Goal: Task Accomplishment & Management: Manage account settings

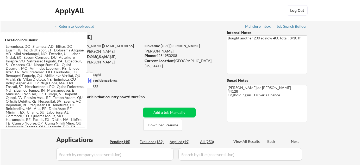
select select ""pending""
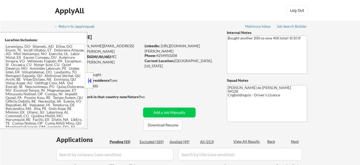
select select ""pending""
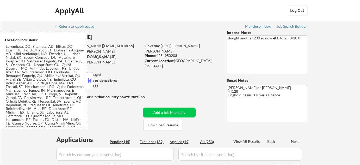
select select ""pending""
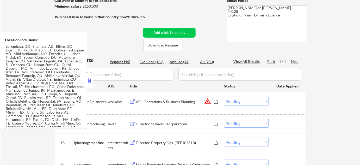
scroll to position [95, 0]
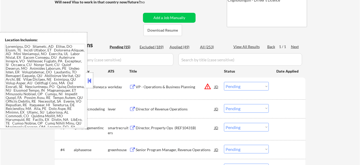
click at [90, 80] on button at bounding box center [90, 81] width 6 height 8
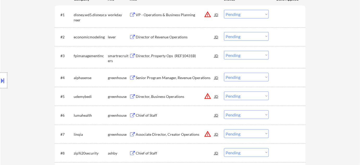
scroll to position [166, 0]
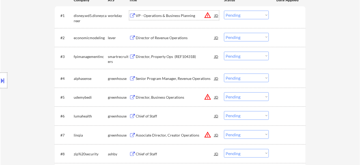
click at [176, 18] on div "VP - Operations & Business Planning" at bounding box center [175, 15] width 79 height 5
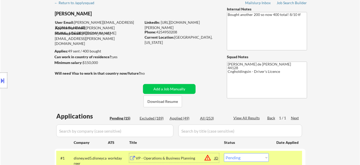
scroll to position [47, 0]
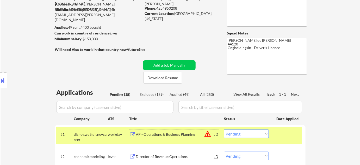
click at [241, 134] on select "Choose an option... Pending Applied Excluded (Questions) Excluded (Expired) Exc…" at bounding box center [246, 133] width 45 height 9
click at [244, 130] on select "Choose an option... Pending Applied Excluded (Questions) Excluded (Expired) Exc…" at bounding box center [246, 133] width 45 height 9
click at [224, 129] on select "Choose an option... Pending Applied Excluded (Questions) Excluded (Expired) Exc…" at bounding box center [246, 133] width 45 height 9
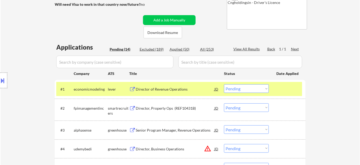
scroll to position [95, 0]
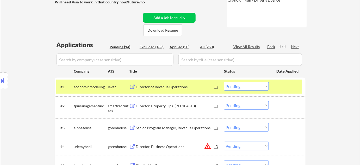
click at [165, 87] on div "Director of Revenue Operations" at bounding box center [175, 86] width 79 height 5
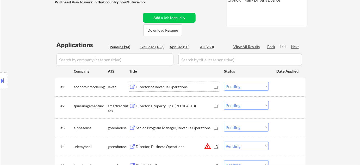
drag, startPoint x: 242, startPoint y: 87, endPoint x: 242, endPoint y: 89, distance: 2.7
click at [242, 87] on select "Choose an option... Pending Applied Excluded (Questions) Excluded (Expired) Exc…" at bounding box center [246, 86] width 45 height 9
click at [224, 82] on select "Choose an option... Pending Applied Excluded (Questions) Excluded (Expired) Exc…" at bounding box center [246, 86] width 45 height 9
click at [169, 108] on div "Director, Property Ops (REF10431B)" at bounding box center [175, 105] width 79 height 9
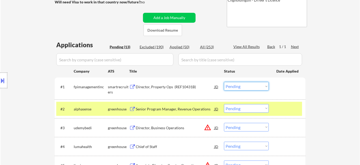
drag, startPoint x: 254, startPoint y: 85, endPoint x: 255, endPoint y: 89, distance: 4.1
click at [254, 85] on select "Choose an option... Pending Applied Excluded (Questions) Excluded (Expired) Exc…" at bounding box center [246, 86] width 45 height 9
click at [224, 82] on select "Choose an option... Pending Applied Excluded (Questions) Excluded (Expired) Exc…" at bounding box center [246, 86] width 45 height 9
click at [172, 109] on div "Senior Program Manager, Revenue Operations" at bounding box center [175, 108] width 79 height 5
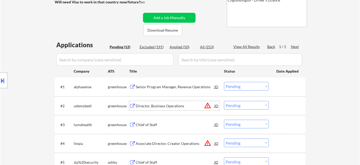
click at [248, 85] on select "Choose an option... Pending Applied Excluded (Questions) Excluded (Expired) Exc…" at bounding box center [246, 86] width 45 height 9
click at [224, 82] on select "Choose an option... Pending Applied Excluded (Questions) Excluded (Expired) Exc…" at bounding box center [246, 86] width 45 height 9
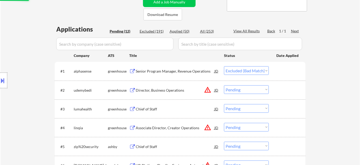
scroll to position [118, 0]
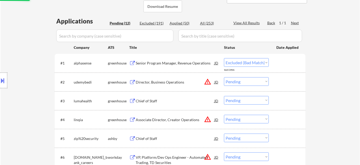
select select ""pending""
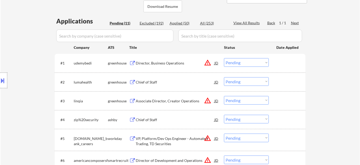
click at [147, 82] on div "Chief of Staff" at bounding box center [175, 81] width 79 height 5
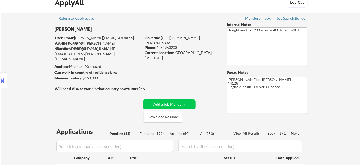
scroll to position [0, 0]
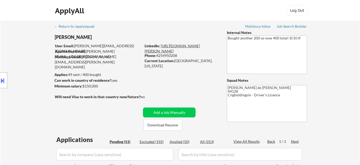
drag, startPoint x: 193, startPoint y: 43, endPoint x: 191, endPoint y: 46, distance: 3.0
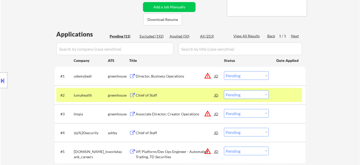
scroll to position [118, 0]
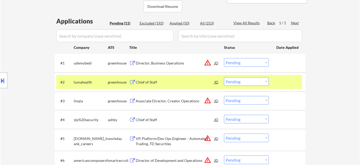
click at [248, 80] on select "Choose an option... Pending Applied Excluded (Questions) Excluded (Expired) Exc…" at bounding box center [246, 81] width 45 height 9
click at [224, 77] on select "Choose an option... Pending Applied Excluded (Questions) Excluded (Expired) Exc…" at bounding box center [246, 81] width 45 height 9
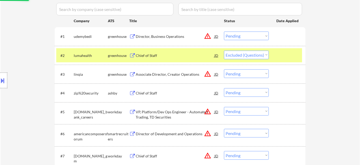
scroll to position [166, 0]
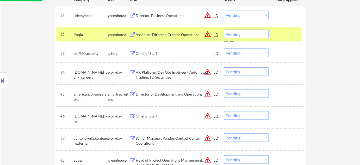
click at [174, 32] on div "Associate Director, Creator Operations" at bounding box center [175, 34] width 79 height 5
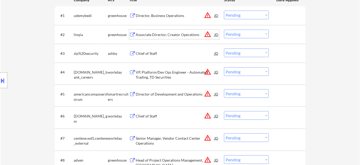
click at [236, 30] on select "Choose an option... Pending Applied Excluded (Questions) Excluded (Expired) Exc…" at bounding box center [246, 34] width 45 height 9
click at [224, 30] on select "Choose an option... Pending Applied Excluded (Questions) Excluded (Expired) Exc…" at bounding box center [246, 34] width 45 height 9
select select ""pending""
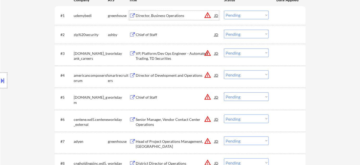
click at [161, 16] on div "Director, Business Operations" at bounding box center [175, 15] width 79 height 5
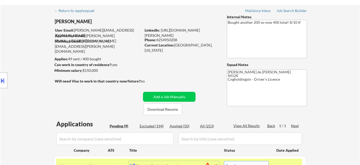
scroll to position [23, 0]
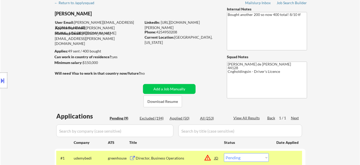
click at [4, 77] on button at bounding box center [3, 80] width 6 height 9
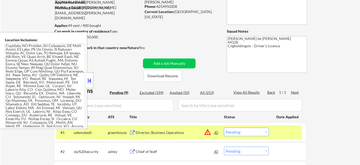
scroll to position [95, 0]
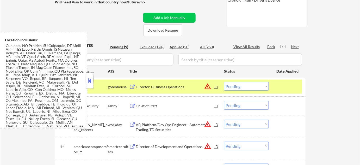
click at [91, 84] on div at bounding box center [89, 80] width 7 height 16
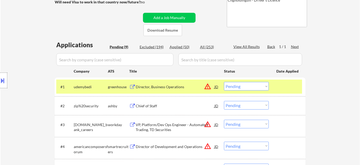
click at [245, 84] on select "Choose an option... Pending Applied Excluded (Questions) Excluded (Expired) Exc…" at bounding box center [246, 86] width 45 height 9
click at [224, 82] on select "Choose an option... Pending Applied Excluded (Questions) Excluded (Expired) Exc…" at bounding box center [246, 86] width 45 height 9
click at [248, 89] on select "Choose an option... Pending Applied Excluded (Questions) Excluded (Expired) Exc…" at bounding box center [246, 86] width 45 height 9
click at [224, 82] on select "Choose an option... Pending Applied Excluded (Questions) Excluded (Expired) Exc…" at bounding box center [246, 86] width 45 height 9
select select ""pending""
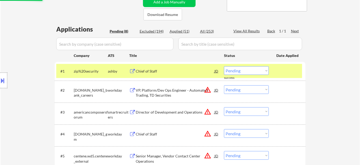
scroll to position [118, 0]
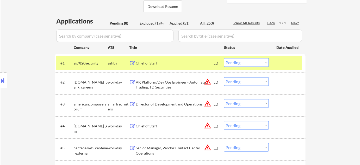
click at [151, 62] on div "Chief of Staff" at bounding box center [175, 62] width 79 height 5
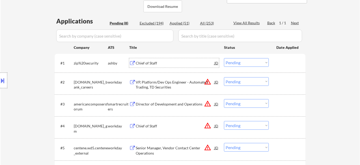
click at [0, 78] on button at bounding box center [3, 80] width 6 height 9
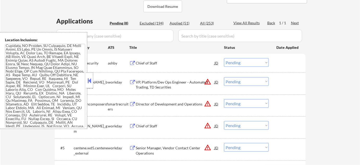
scroll to position [77, 0]
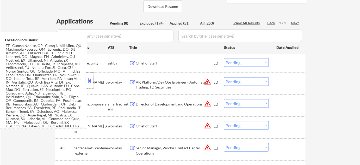
click at [90, 84] on div at bounding box center [89, 80] width 7 height 16
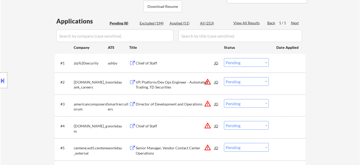
scroll to position [142, 0]
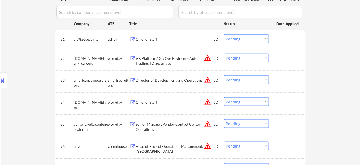
click at [176, 81] on div "Director of Development and Operations" at bounding box center [175, 80] width 79 height 5
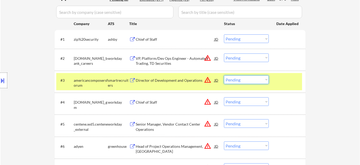
click at [262, 82] on select "Choose an option... Pending Applied Excluded (Questions) Excluded (Expired) Exc…" at bounding box center [246, 79] width 45 height 9
click at [224, 75] on select "Choose an option... Pending Applied Excluded (Questions) Excluded (Expired) Exc…" at bounding box center [246, 79] width 45 height 9
select select ""pending""
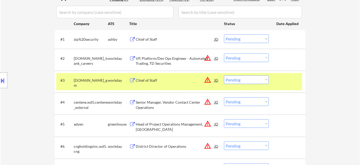
click at [163, 59] on div "VP, Platform/Dev Ops Engineer - Automated Trading, TD Securities" at bounding box center [175, 61] width 79 height 10
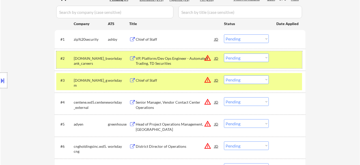
click at [251, 62] on div "#2 td.wd3.td_bank_careers workday VP, Platform/Dev Ops Engineer - Automated Tra…" at bounding box center [179, 59] width 246 height 17
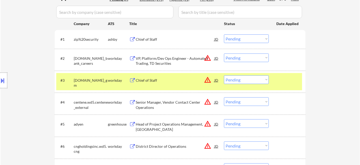
click at [260, 52] on div "#2 td.wd3.td_bank_careers workday VP, Platform/Dev Ops Engineer - Automated Tra…" at bounding box center [179, 59] width 246 height 17
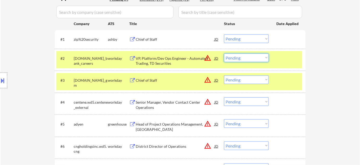
drag, startPoint x: 258, startPoint y: 55, endPoint x: 258, endPoint y: 58, distance: 2.6
click at [258, 55] on select "Choose an option... Pending Applied Excluded (Questions) Excluded (Expired) Exc…" at bounding box center [246, 57] width 45 height 9
click at [224, 53] on select "Choose an option... Pending Applied Excluded (Questions) Excluded (Expired) Exc…" at bounding box center [246, 57] width 45 height 9
select select ""pending""
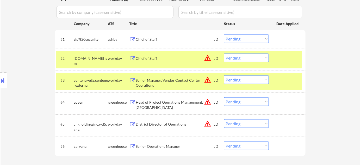
click at [145, 82] on div "Senior Manager, Vendor Contact Center Operations" at bounding box center [175, 83] width 79 height 10
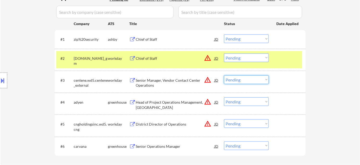
click at [242, 80] on select "Choose an option... Pending Applied Excluded (Questions) Excluded (Expired) Exc…" at bounding box center [246, 79] width 45 height 9
click at [224, 75] on select "Choose an option... Pending Applied Excluded (Questions) Excluded (Expired) Exc…" at bounding box center [246, 79] width 45 height 9
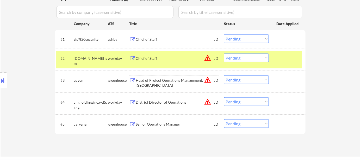
click at [151, 80] on div "Head of Project Operations Management, Americas" at bounding box center [175, 83] width 79 height 10
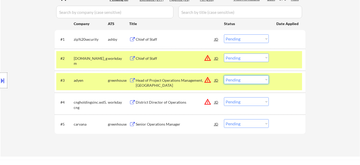
click at [245, 82] on select "Choose an option... Pending Applied Excluded (Questions) Excluded (Expired) Exc…" at bounding box center [246, 79] width 45 height 9
click at [224, 75] on select "Choose an option... Pending Applied Excluded (Questions) Excluded (Expired) Exc…" at bounding box center [246, 79] width 45 height 9
select select ""pending""
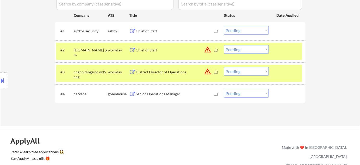
scroll to position [95, 0]
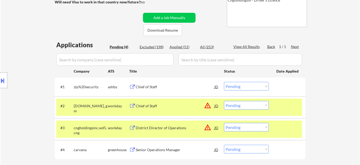
click at [186, 47] on div "Applied (51)" at bounding box center [183, 46] width 26 height 5
select select ""applied""
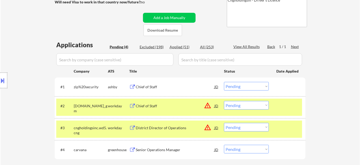
select select ""applied""
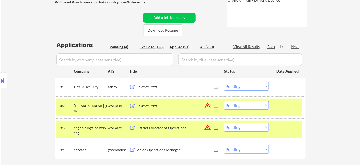
select select ""applied""
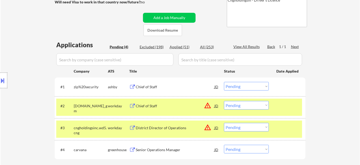
select select ""applied""
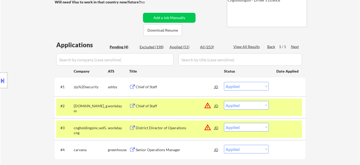
select select ""applied""
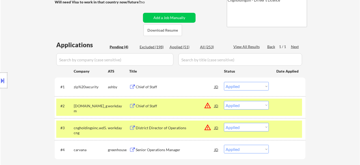
select select ""applied""
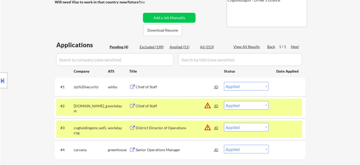
select select ""applied""
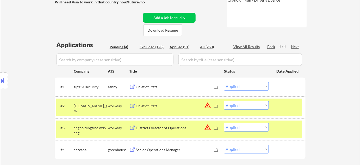
select select ""applied""
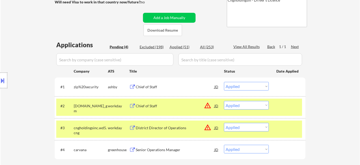
select select ""applied""
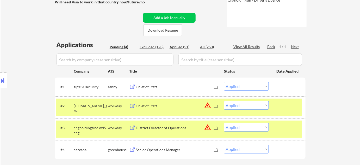
select select ""applied""
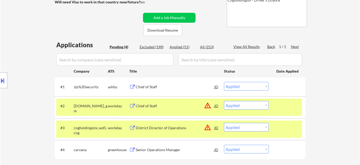
select select ""applied""
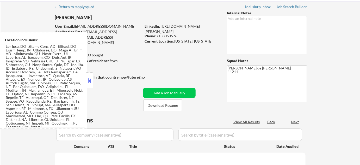
select select ""pending""
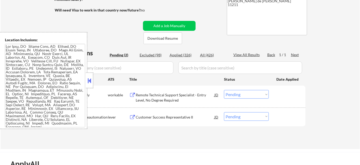
scroll to position [95, 0]
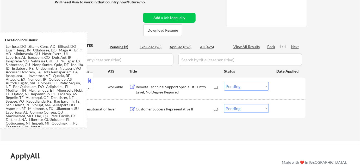
click at [92, 83] on button at bounding box center [90, 81] width 6 height 8
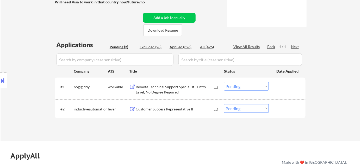
click at [179, 107] on div "Customer Success Representative II" at bounding box center [175, 108] width 79 height 5
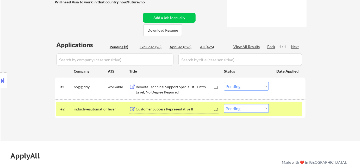
click at [245, 110] on select "Choose an option... Pending Applied Excluded (Questions) Excluded (Expired) Exc…" at bounding box center [246, 108] width 45 height 9
select select ""excluded__bad_match_""
click at [224, 104] on select "Choose an option... Pending Applied Excluded (Questions) Excluded (Expired) Exc…" at bounding box center [246, 108] width 45 height 9
click at [155, 86] on div "Remote Technical Support Specialist - Entry Level, No Degree Required" at bounding box center [175, 89] width 79 height 10
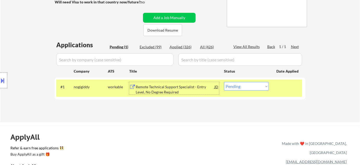
click at [156, 45] on div "Excluded (99)" at bounding box center [153, 46] width 26 height 5
click at [251, 86] on select "Choose an option... Pending Applied Excluded (Questions) Excluded (Expired) Exc…" at bounding box center [246, 86] width 45 height 9
click at [122, 44] on div "Pending (1)" at bounding box center [123, 46] width 26 height 5
select select ""excluded__location_""
select select ""excluded__expired_""
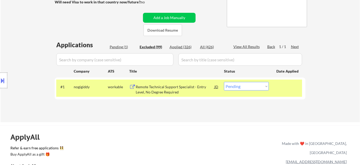
select select ""excluded__expired_""
select select ""excluded__location_""
select select ""excluded__expired_""
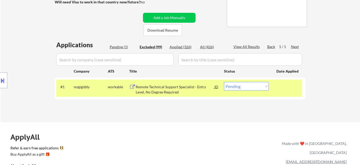
select select ""excluded__location_""
select select ""excluded""
select select ""excluded__location_""
select select ""excluded__expired_""
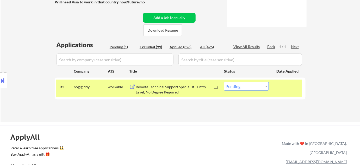
select select ""excluded__expired_""
select select ""excluded__blocklist_""
select select ""excluded__bad_match_""
select select ""excluded__expired_""
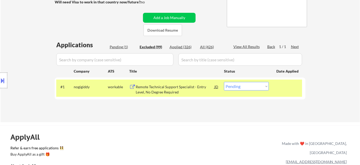
select select ""excluded__location_""
select select ""excluded__bad_match_""
select select ""excluded__location_""
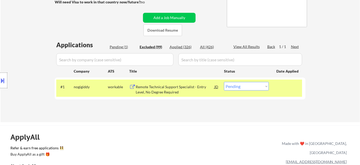
select select ""excluded__expired_""
select select ""excluded__location_""
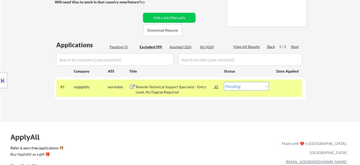
select select ""excluded__bad_match_""
select select ""excluded""
select select ""excluded__expired_""
select select ""excluded__bad_match_""
select select ""excluded__expired_""
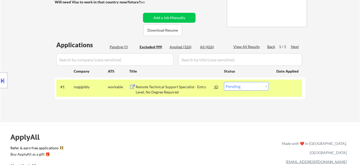
select select ""excluded__expired_""
select select ""excluded__bad_match_""
select select ""excluded__expired_""
select select ""excluded__bad_match_""
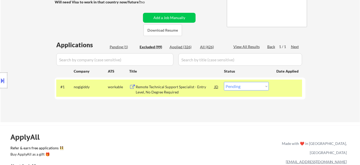
select select ""excluded__bad_match_""
select select ""excluded""
select select ""excluded__location_""
select select ""excluded__expired_""
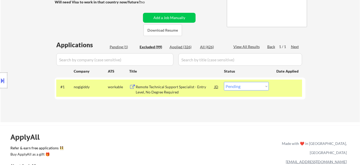
select select ""excluded__expired_""
select select ""excluded__location_""
select select ""excluded""
select select ""excluded__other_""
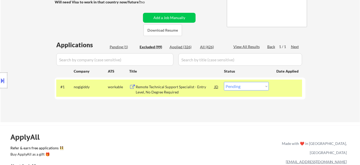
select select ""excluded__expired_""
select select ""excluded__bad_match_""
select select ""excluded__expired_""
select select ""excluded__bad_match_""
select select ""excluded__expired_""
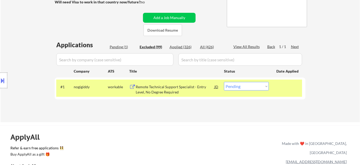
select select ""excluded""
select select ""excluded__bad_match_""
select select ""excluded__expired_""
select select ""excluded__bad_match_""
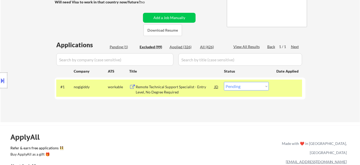
select select ""excluded__bad_match_""
select select ""excluded__expired_""
select select ""excluded__bad_match_""
select select ""excluded__expired_""
select select ""excluded__bad_match_""
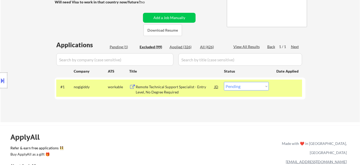
select select ""excluded__location_""
select select ""excluded__bad_match_""
select select ""excluded__location_""
select select ""excluded__other_""
select select ""excluded__expired_""
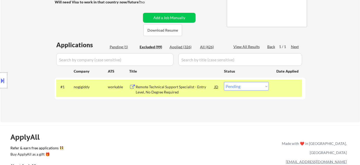
select select ""excluded__expired_""
select select ""excluded""
select select ""excluded__expired_""
select select ""excluded""
select select ""excluded__location_""
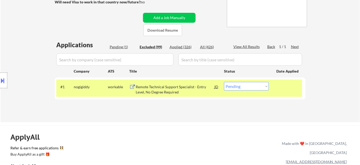
select select ""excluded__expired_""
select select ""excluded__bad_match_""
select select ""excluded""
select select ""excluded__expired_""
select select ""excluded__location_""
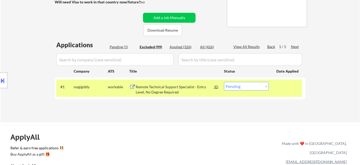
select select ""excluded__bad_match_""
select select ""excluded""
select select ""excluded__bad_match_""
select select ""excluded""
select select ""excluded__expired_""
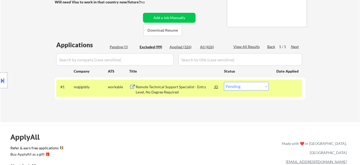
select select ""excluded__location_""
select select ""excluded__bad_match_""
select select ""excluded__expired_""
select select ""excluded""
select select ""excluded__location_""
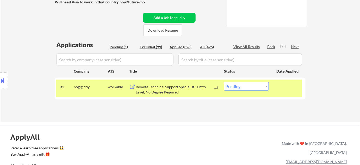
select select ""excluded__bad_match_""
select select ""excluded""
select select ""excluded__bad_match_""
select select ""excluded__location_""
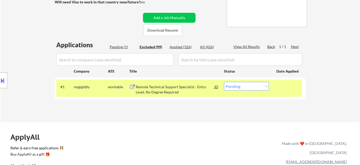
select select ""excluded""
select select ""excluded__bad_match_""
select select ""excluded__expired_""
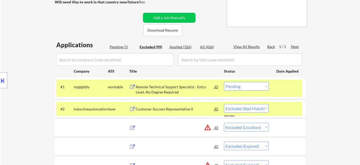
select select ""excluded__expired_""
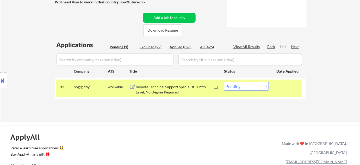
click at [243, 87] on select "Choose an option... Pending Applied Excluded (Questions) Excluded (Expired) Exc…" at bounding box center [246, 86] width 45 height 9
click at [224, 82] on select "Choose an option... Pending Applied Excluded (Questions) Excluded (Expired) Exc…" at bounding box center [246, 86] width 45 height 9
click at [153, 46] on div "Excluded (99)" at bounding box center [153, 46] width 26 height 5
select select ""excluded__expired_""
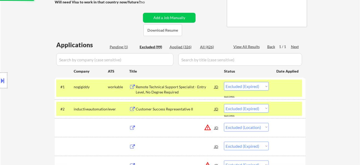
select select ""excluded__bad_match_""
select select ""excluded__expired_""
select select ""excluded__location_""
select select ""excluded""
select select ""excluded__other_""
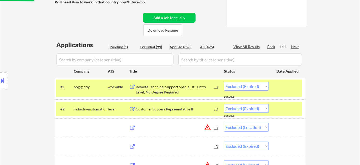
select select ""excluded__expired_""
select select ""excluded__bad_match_""
select select ""excluded__expired_""
select select ""excluded__bad_match_""
select select ""excluded__expired_""
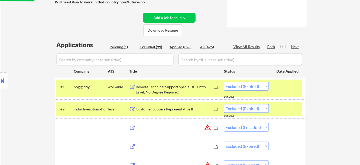
select select ""excluded""
select select ""excluded__bad_match_""
select select ""excluded__expired_""
select select ""excluded__bad_match_""
select select ""excluded__expired_""
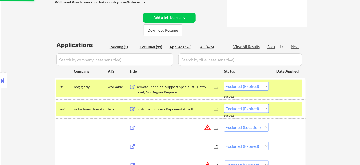
select select ""excluded__bad_match_""
select select ""excluded__expired_""
select select ""excluded__bad_match_""
select select ""excluded__location_""
select select ""excluded__bad_match_""
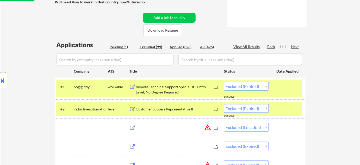
select select ""excluded__location_""
select select ""excluded__other_""
select select ""excluded__expired_""
select select ""excluded""
select select ""excluded__expired_""
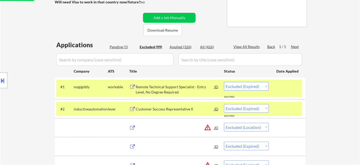
select select ""excluded""
select select ""excluded__location_""
select select ""excluded__expired_""
select select ""excluded__bad_match_""
select select ""excluded""
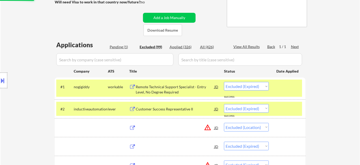
select select ""excluded__expired_""
select select ""excluded__location_""
select select ""excluded__bad_match_""
select select ""excluded""
select select ""excluded__bad_match_""
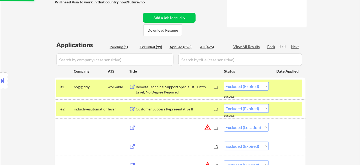
select select ""excluded""
select select ""excluded__expired_""
select select ""excluded__location_""
select select ""excluded__bad_match_""
select select ""excluded__expired_""
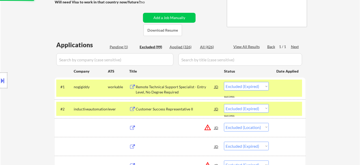
select select ""excluded""
select select ""excluded__location_""
select select ""excluded__bad_match_""
select select ""excluded""
select select ""excluded__bad_match_""
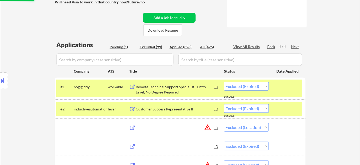
select select ""excluded__location_""
select select ""excluded""
select select ""excluded__bad_match_""
select select ""excluded__expired_""
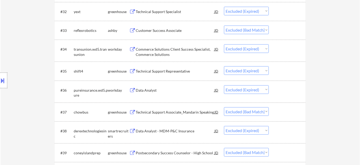
scroll to position [829, 0]
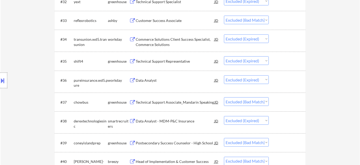
click at [167, 19] on div "Customer Success Associate" at bounding box center [175, 20] width 79 height 5
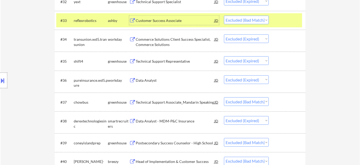
click at [235, 22] on select "Choose an option... Pending Applied Excluded (Questions) Excluded (Expired) Exc…" at bounding box center [246, 20] width 45 height 9
click at [224, 16] on select "Choose an option... Pending Applied Excluded (Questions) Excluded (Expired) Exc…" at bounding box center [246, 20] width 45 height 9
select select ""excluded__expired_""
select select ""excluded__bad_match_""
select select ""excluded__expired_""
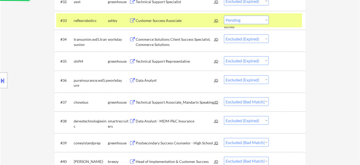
select select ""excluded__bad_match_""
select select ""excluded""
select select ""excluded__location_""
select select ""excluded__bad_match_""
select select ""excluded__expired_""
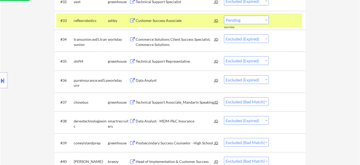
select select ""excluded__location_""
select select ""excluded""
select select ""excluded__other_""
select select ""excluded__expired_""
select select ""excluded__bad_match_""
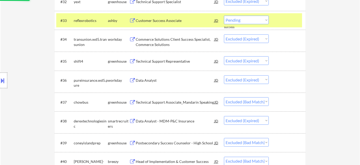
select select ""excluded__expired_""
select select ""excluded__bad_match_""
select select ""excluded__expired_""
select select ""excluded""
select select ""excluded__bad_match_""
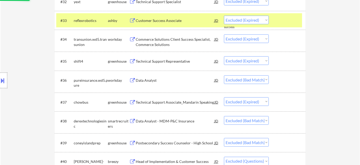
select select ""excluded__expired_""
select select ""excluded__bad_match_""
select select ""excluded__expired_""
select select ""excluded__bad_match_""
select select ""excluded__expired_""
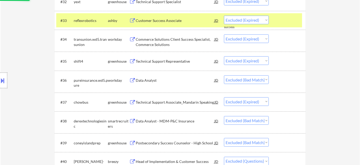
select select ""excluded__bad_match_""
select select ""excluded__location_""
select select ""excluded__bad_match_""
select select ""excluded__location_""
select select ""excluded__other_""
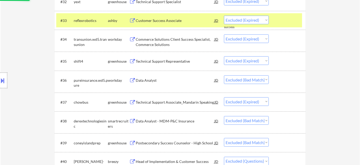
select select ""excluded__expired_""
select select ""excluded""
select select ""excluded__expired_""
select select ""excluded""
select select ""excluded__location_""
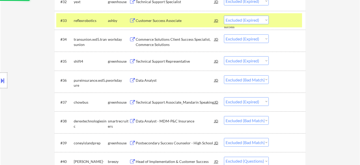
select select ""excluded__expired_""
select select ""excluded__bad_match_""
select select ""excluded""
select select ""excluded__expired_""
select select ""excluded__location_""
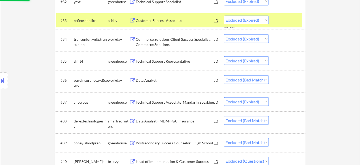
select select ""excluded__bad_match_""
select select ""excluded""
select select ""excluded__bad_match_""
select select ""excluded""
select select ""excluded__expired_""
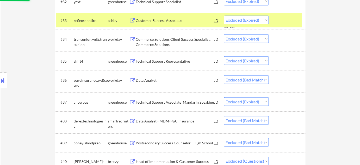
select select ""excluded__location_""
select select ""excluded__bad_match_""
select select ""excluded__expired_""
select select ""excluded""
select select ""excluded__location_""
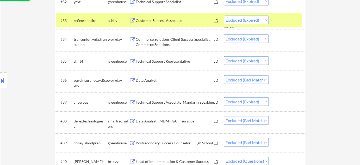
select select ""excluded__bad_match_""
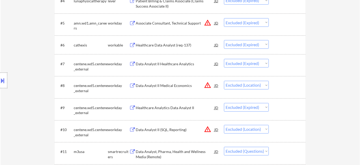
scroll to position [0, 0]
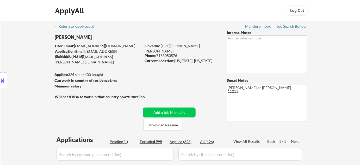
drag, startPoint x: 121, startPoint y: 141, endPoint x: 134, endPoint y: 126, distance: 20.0
click at [121, 141] on div "Pending (1)" at bounding box center [123, 141] width 26 height 5
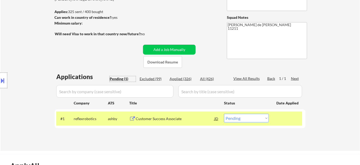
scroll to position [71, 0]
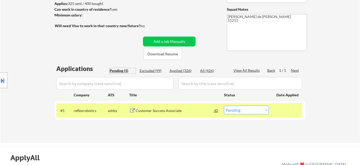
click at [247, 110] on select "Choose an option... Pending Applied Excluded (Questions) Excluded (Expired) Exc…" at bounding box center [246, 110] width 45 height 9
click at [224, 106] on select "Choose an option... Pending Applied Excluded (Questions) Excluded (Expired) Exc…" at bounding box center [246, 110] width 45 height 9
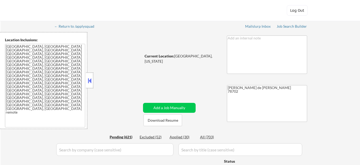
select select ""pending""
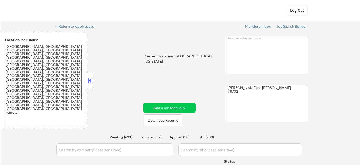
select select ""pending""
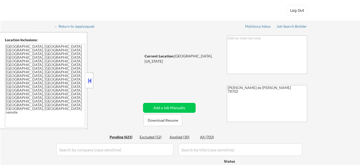
select select ""pending""
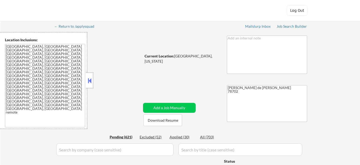
select select ""pending""
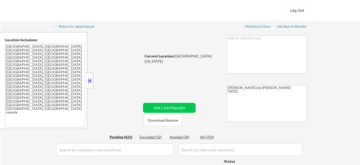
select select ""pending""
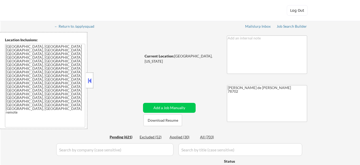
select select ""pending""
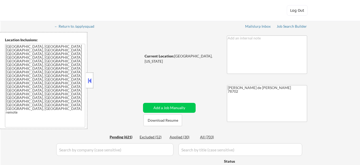
select select ""pending""
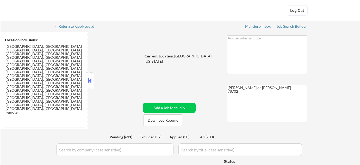
select select ""pending""
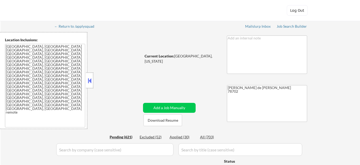
select select ""pending""
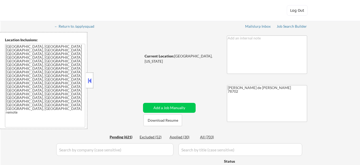
select select ""pending""
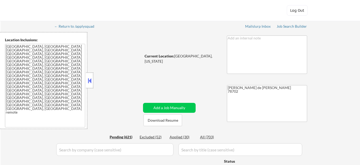
select select ""pending""
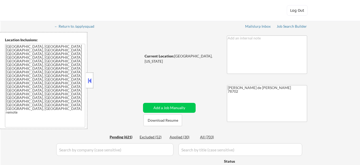
select select ""pending""
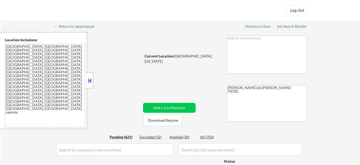
select select ""pending""
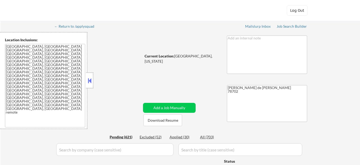
select select ""pending""
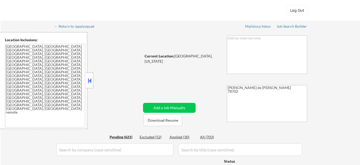
select select ""pending""
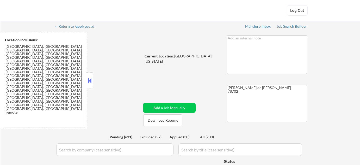
select select ""pending""
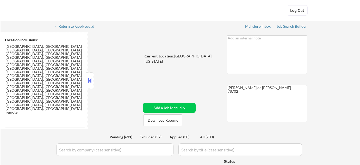
select select ""pending""
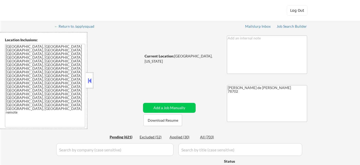
select select ""pending""
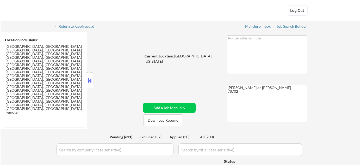
select select ""pending""
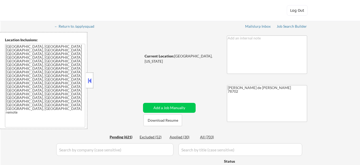
select select ""pending""
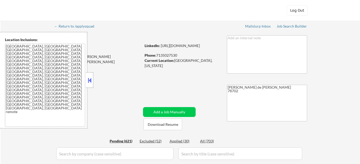
select select ""pending""
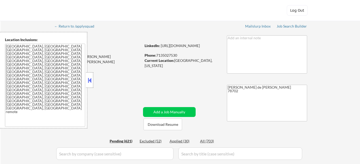
select select ""pending""
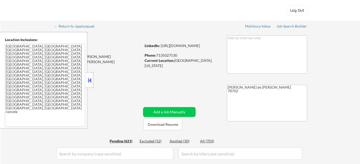
select select ""pending""
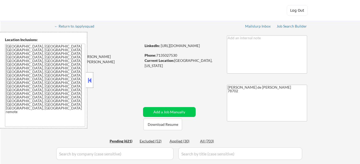
select select ""pending""
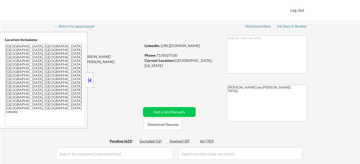
select select ""pending""
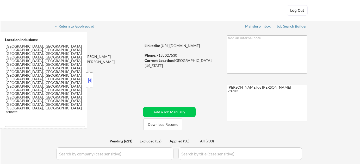
select select ""pending""
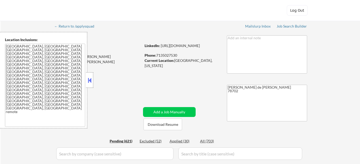
select select ""pending""
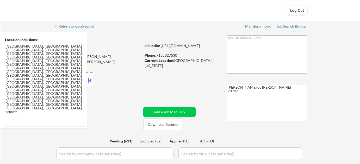
select select ""pending""
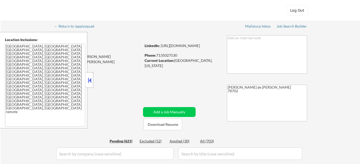
select select ""pending""
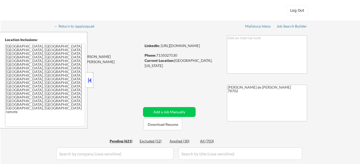
select select ""pending""
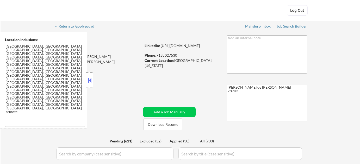
select select ""pending""
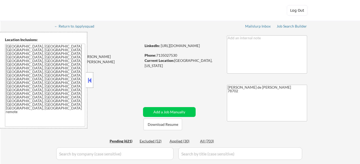
select select ""pending""
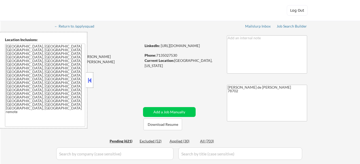
select select ""pending""
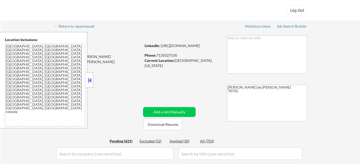
select select ""pending""
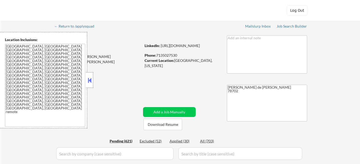
select select ""pending""
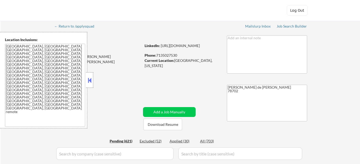
select select ""pending""
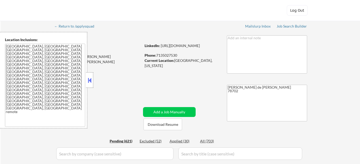
select select ""pending""
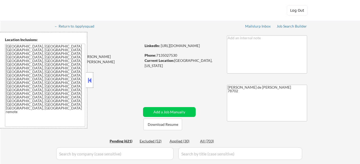
select select ""pending""
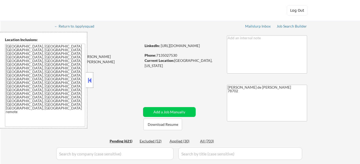
select select ""pending""
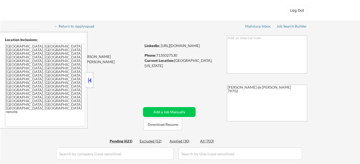
select select ""pending""
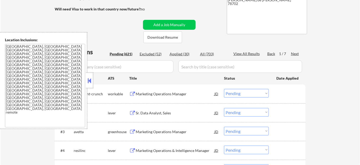
scroll to position [95, 0]
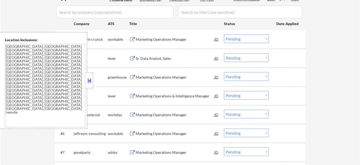
click at [92, 80] on button at bounding box center [90, 81] width 6 height 8
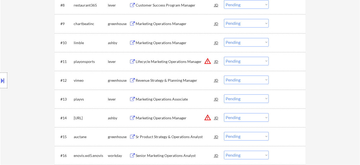
scroll to position [331, 0]
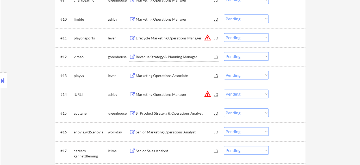
click at [159, 58] on div "Revenue Strategy & Planning Manager" at bounding box center [175, 56] width 79 height 5
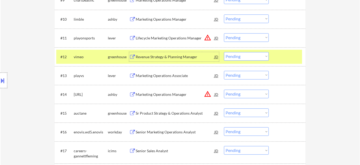
click at [247, 55] on select "Choose an option... Pending Applied Excluded (Questions) Excluded (Expired) Exc…" at bounding box center [246, 56] width 45 height 9
click at [224, 52] on select "Choose an option... Pending Applied Excluded (Questions) Excluded (Expired) Exc…" at bounding box center [246, 56] width 45 height 9
click at [165, 80] on div "#13 playvs lever Marketing Operations Associate JD Choose an option... Pending …" at bounding box center [179, 75] width 246 height 14
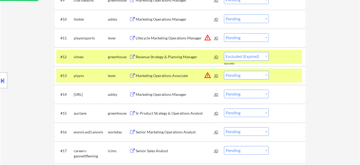
select select ""pending""
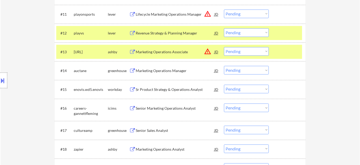
scroll to position [379, 0]
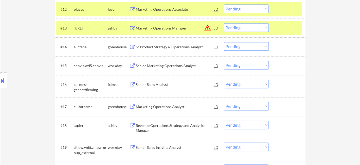
click at [165, 67] on div "Senior Marketing Operations Analyst" at bounding box center [175, 65] width 79 height 5
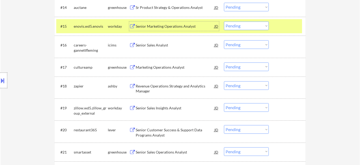
scroll to position [426, 0]
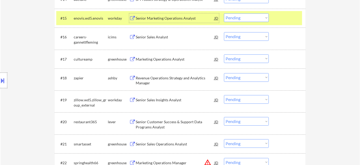
click at [166, 59] on div "Marketing Operations Analyst" at bounding box center [175, 59] width 79 height 5
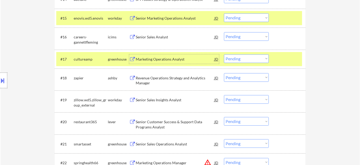
click at [253, 59] on select "Choose an option... Pending Applied Excluded (Questions) Excluded (Expired) Exc…" at bounding box center [246, 58] width 45 height 9
click at [224, 54] on select "Choose an option... Pending Applied Excluded (Questions) Excluded (Expired) Exc…" at bounding box center [246, 58] width 45 height 9
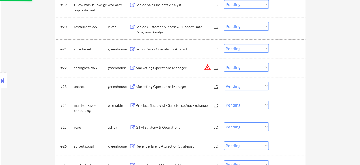
select select ""pending""
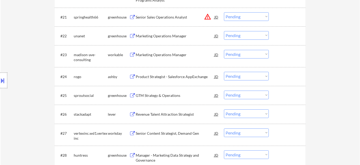
scroll to position [568, 0]
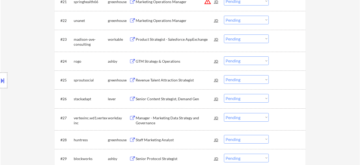
click at [162, 62] on div "GTM Strategy & Operations" at bounding box center [175, 61] width 79 height 5
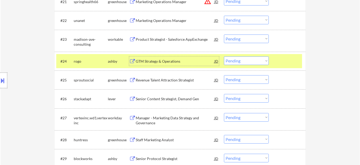
click at [249, 61] on select "Choose an option... Pending Applied Excluded (Questions) Excluded (Expired) Exc…" at bounding box center [246, 60] width 45 height 9
click at [224, 56] on select "Choose an option... Pending Applied Excluded (Questions) Excluded (Expired) Exc…" at bounding box center [246, 60] width 45 height 9
select select ""pending""
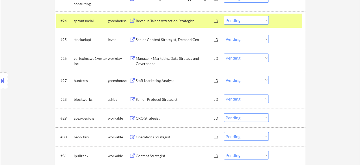
scroll to position [616, 0]
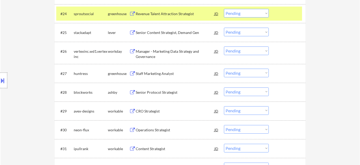
click at [152, 94] on div "Senior Protocol Strategist" at bounding box center [175, 92] width 79 height 5
